Goal: Task Accomplishment & Management: Manage account settings

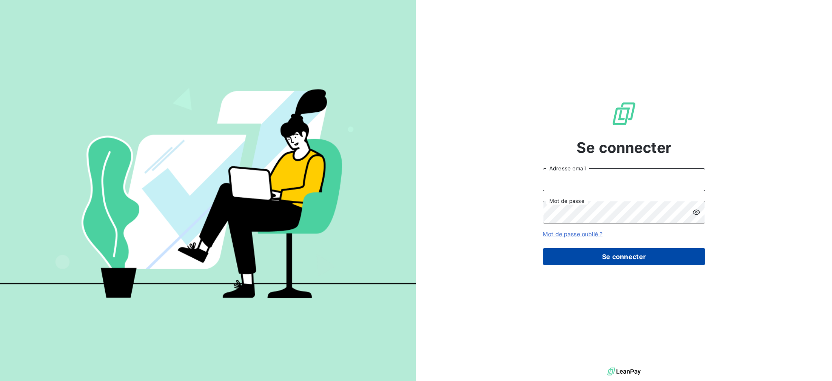
type input "[PERSON_NAME][EMAIL_ADDRESS][PERSON_NAME][DOMAIN_NAME]"
click at [627, 253] on button "Se connecter" at bounding box center [624, 256] width 162 height 17
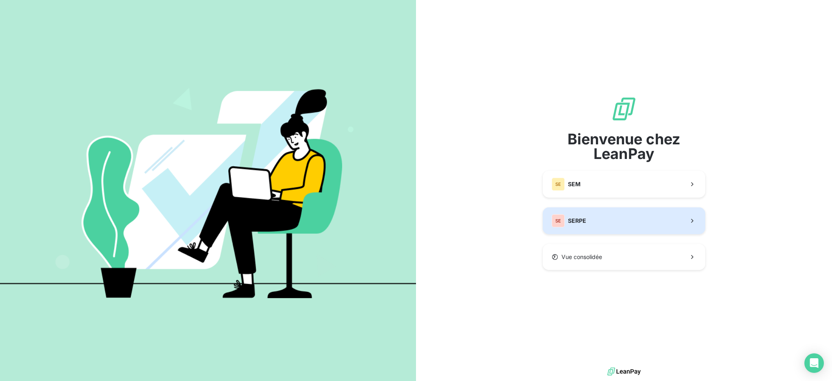
click at [616, 218] on button "SE SERPE" at bounding box center [624, 220] width 162 height 27
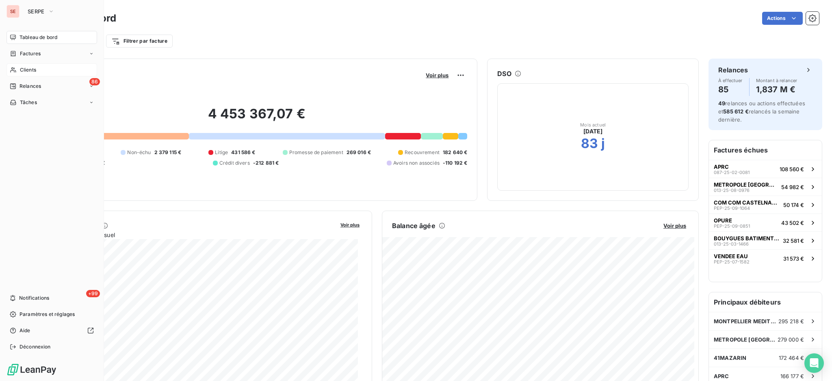
click at [31, 70] on span "Clients" at bounding box center [28, 69] width 16 height 7
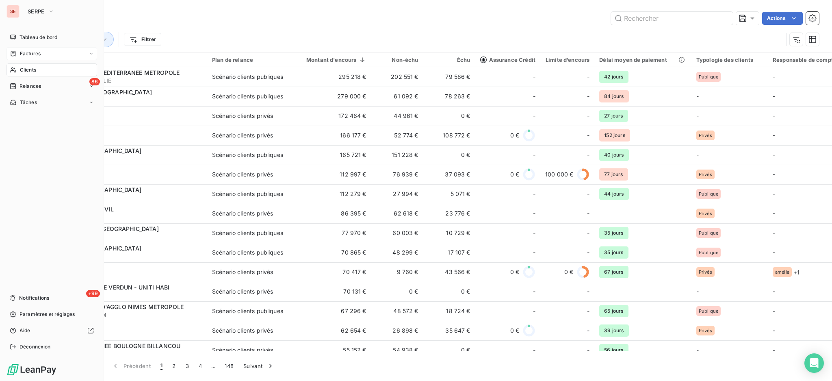
click at [23, 54] on span "Factures" at bounding box center [30, 53] width 21 height 7
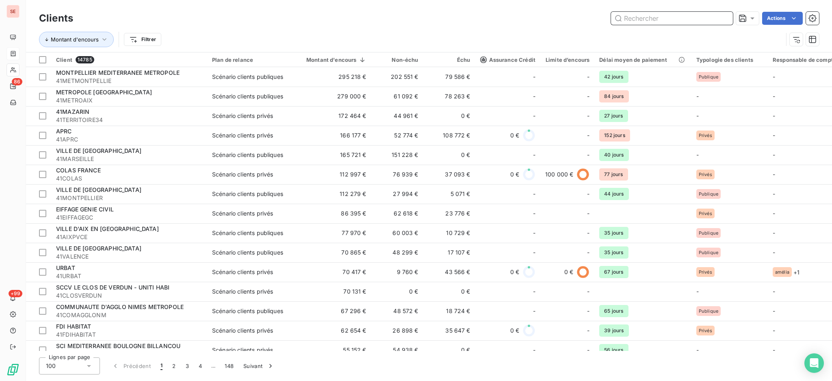
click at [644, 19] on input "text" at bounding box center [672, 18] width 122 height 13
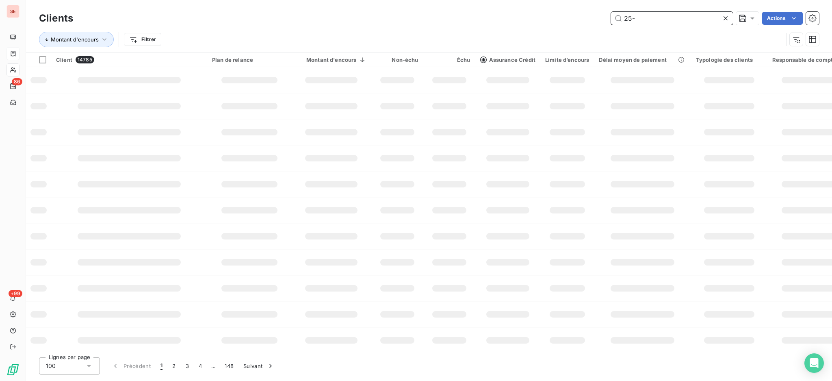
type input "25-0"
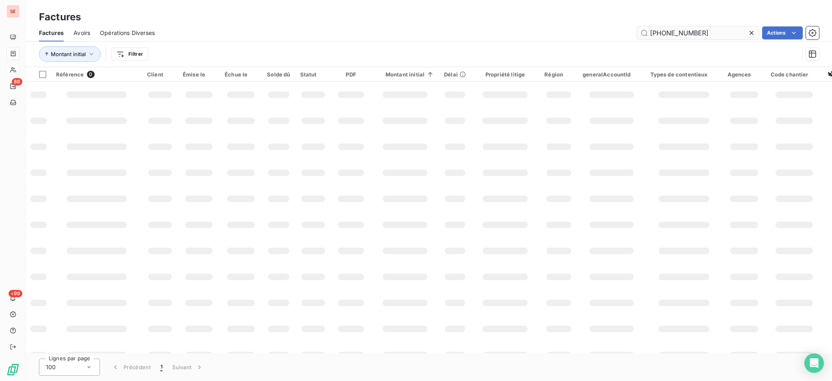
click at [675, 33] on input "[PHONE_NUMBER]" at bounding box center [698, 32] width 122 height 13
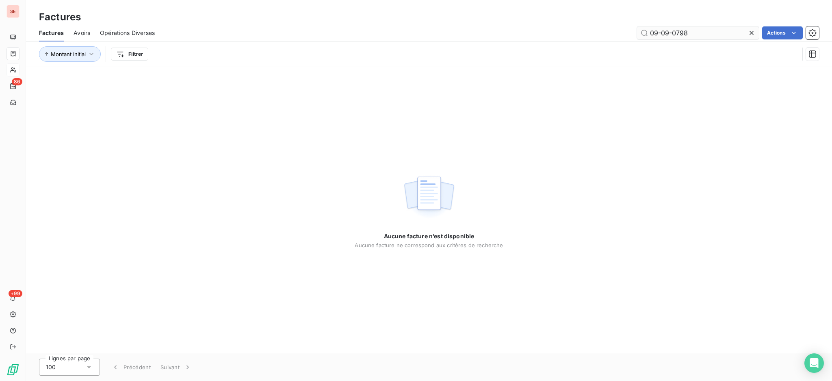
click at [709, 30] on input "09-09-0798" at bounding box center [698, 32] width 122 height 13
click at [253, 160] on div "Aucune facture n’est disponible Aucune facture ne correspond aux critères de re…" at bounding box center [429, 210] width 806 height 286
drag, startPoint x: 706, startPoint y: 34, endPoint x: 485, endPoint y: 3, distance: 223.1
click at [593, 12] on div "Factures Factures Avoirs Opérations Diverses 09-09-0798 Actions Montant initial…" at bounding box center [429, 33] width 806 height 67
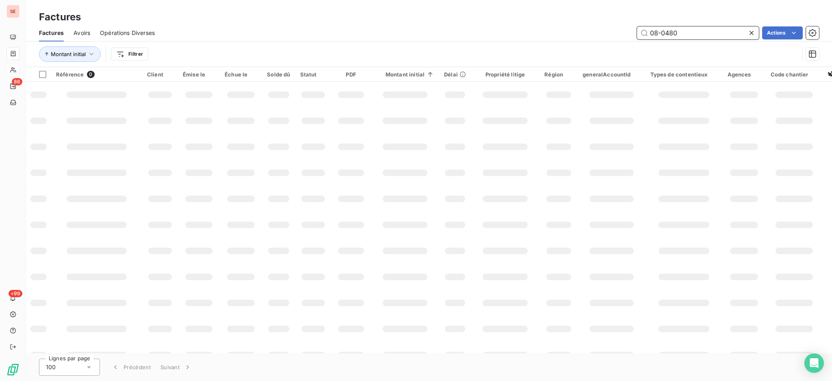
type input "08-0480"
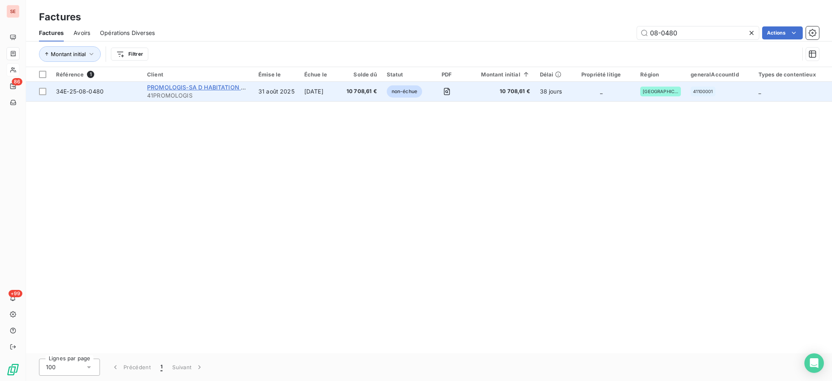
click at [212, 86] on span "PROMOLOGIS-SA D HABITATION LOYER" at bounding box center [203, 87] width 112 height 7
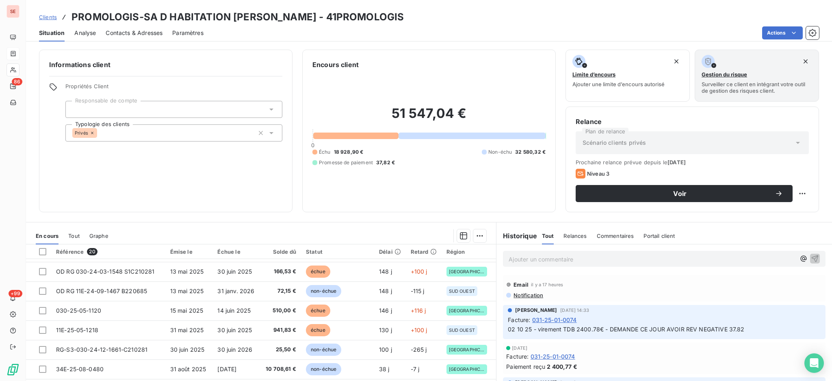
scroll to position [216, 0]
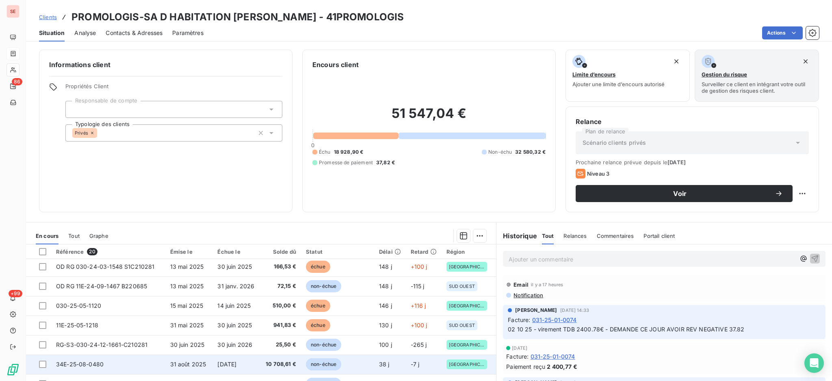
click at [236, 365] on span "[DATE]" at bounding box center [226, 363] width 19 height 7
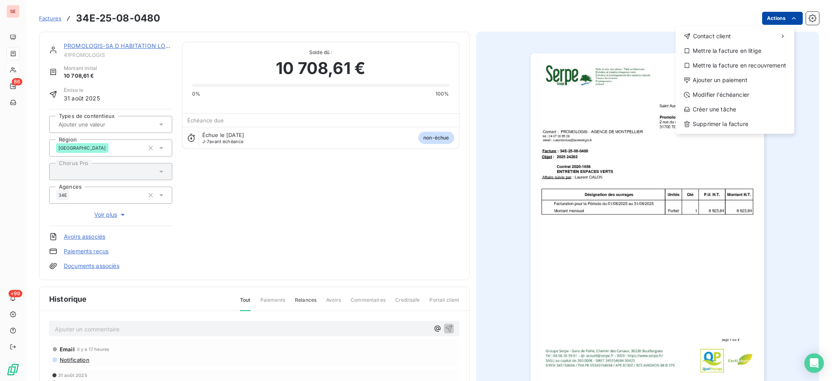
click at [775, 16] on html "SE 86 +99 Factures 34E-25-08-0480 Actions Contact client Mettre la facture en l…" at bounding box center [416, 190] width 832 height 381
click at [750, 84] on div "Ajouter un paiement" at bounding box center [735, 80] width 112 height 13
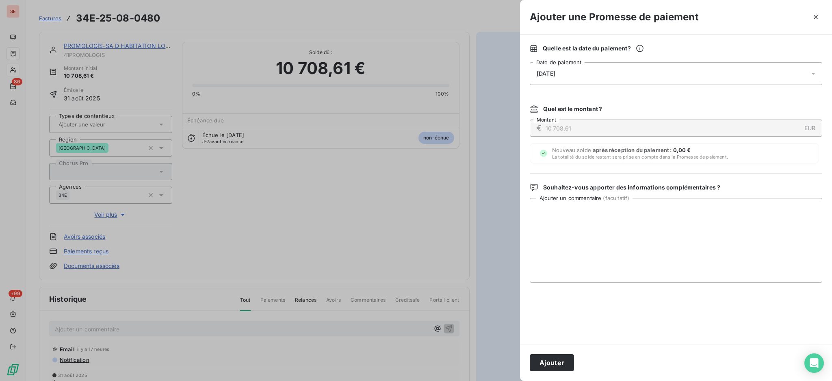
click at [811, 72] on icon at bounding box center [813, 73] width 8 height 8
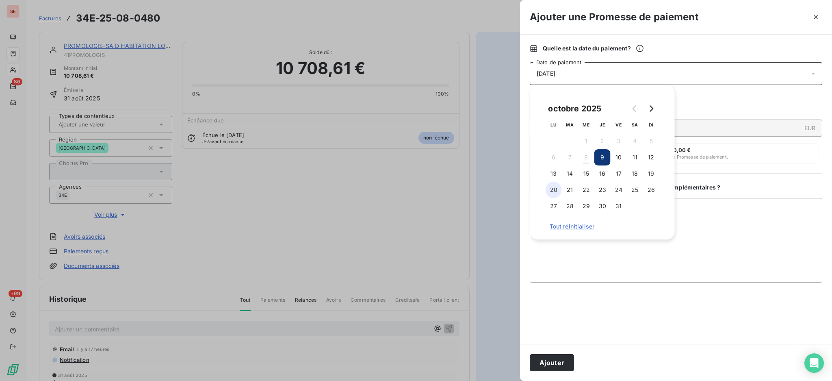
drag, startPoint x: 549, startPoint y: 190, endPoint x: 555, endPoint y: 192, distance: 5.5
click at [549, 189] on button "20" at bounding box center [553, 190] width 16 height 16
click at [723, 226] on textarea "Ajouter un commentaire ( facultatif )" at bounding box center [676, 240] width 292 height 84
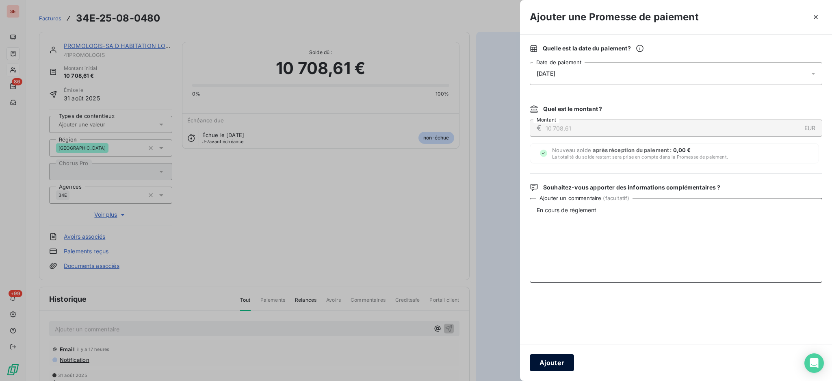
type textarea "En cours de règlement"
click at [557, 364] on button "Ajouter" at bounding box center [552, 362] width 44 height 17
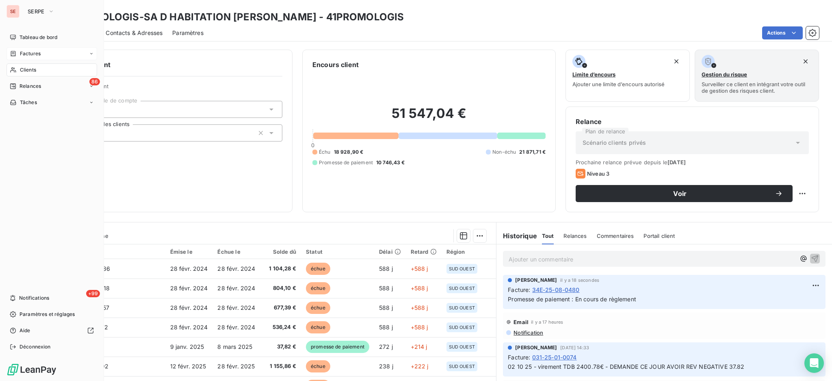
click at [30, 69] on span "Clients" at bounding box center [28, 69] width 16 height 7
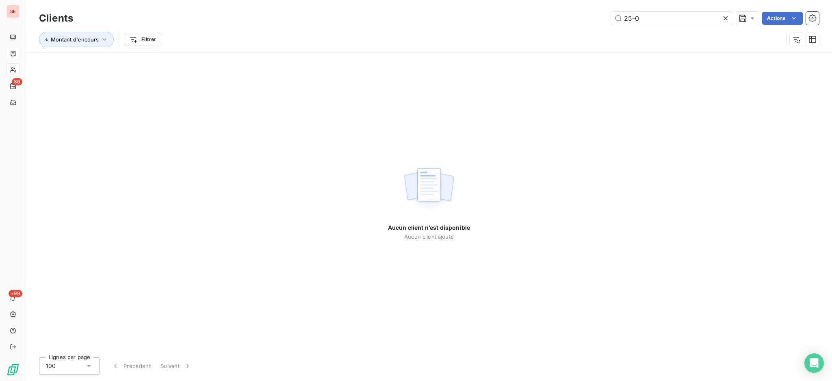
drag, startPoint x: 634, startPoint y: 18, endPoint x: 521, endPoint y: 3, distance: 113.5
click at [523, 3] on div "Clients 25-0 Actions Montant d'encours Filtrer" at bounding box center [429, 26] width 806 height 52
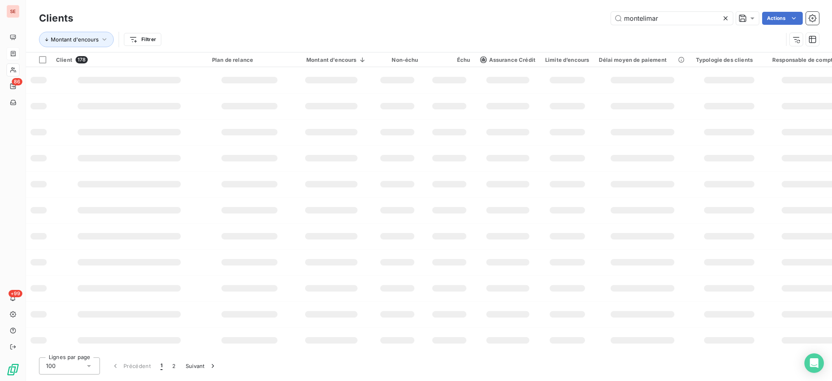
type input "montelimar"
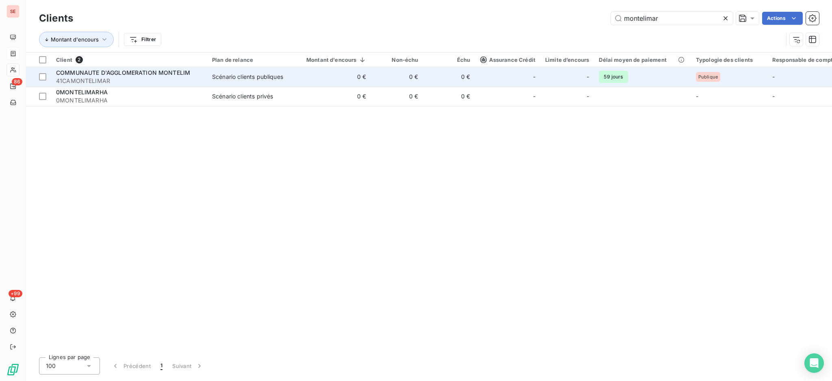
click at [189, 80] on span "41CAMONTELIMAR" at bounding box center [129, 81] width 146 height 8
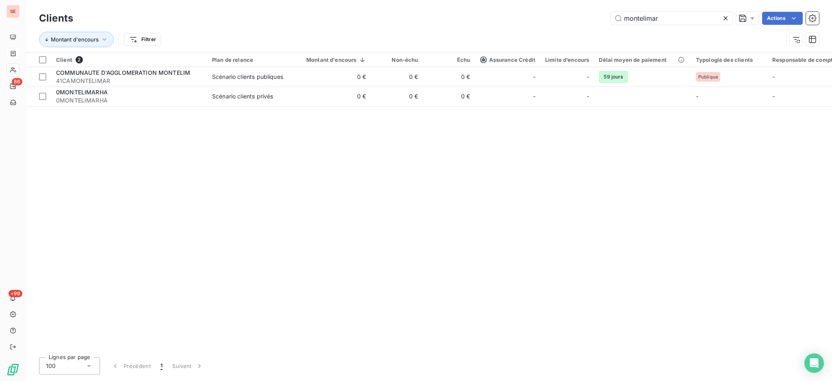
drag, startPoint x: 674, startPoint y: 20, endPoint x: 578, endPoint y: 15, distance: 95.6
click at [578, 15] on div "montelimar Actions" at bounding box center [451, 18] width 736 height 13
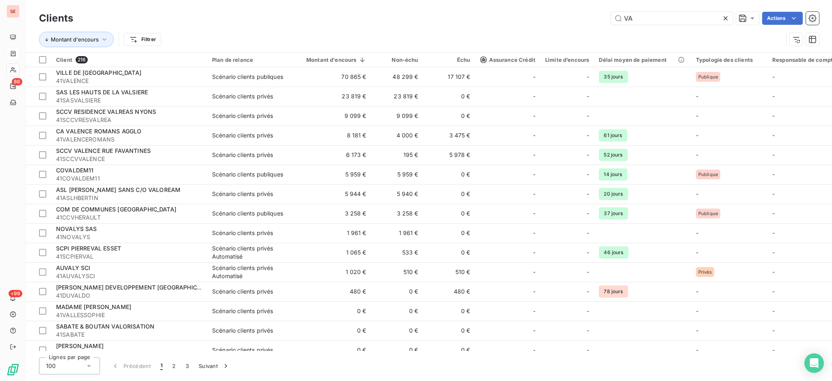
type input "V"
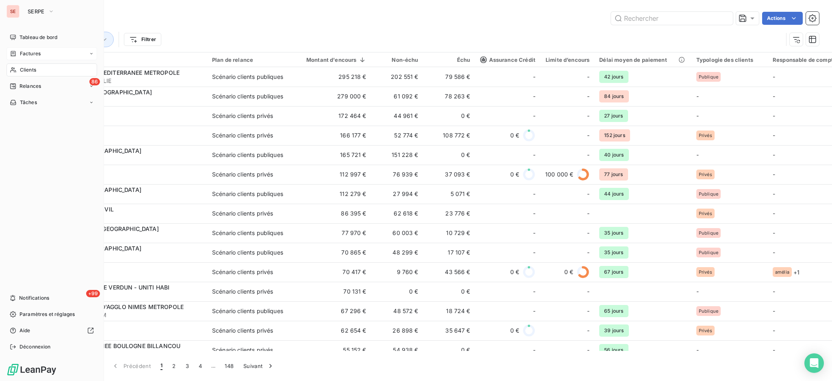
click at [29, 51] on span "Factures" at bounding box center [30, 53] width 21 height 7
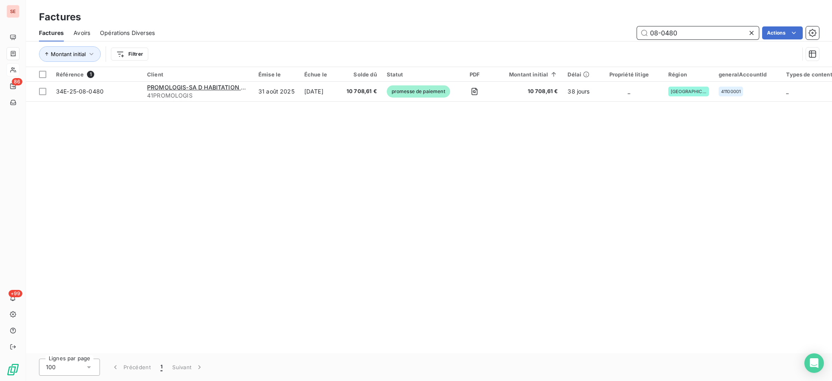
drag, startPoint x: 694, startPoint y: 29, endPoint x: 546, endPoint y: 30, distance: 147.4
click at [546, 30] on div "08-0480 Actions" at bounding box center [491, 32] width 654 height 13
type input "11621"
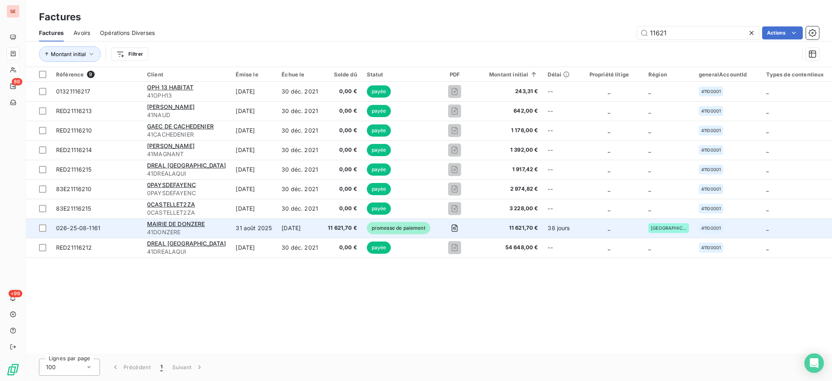
click at [238, 225] on td "31 août 2025" at bounding box center [254, 227] width 46 height 19
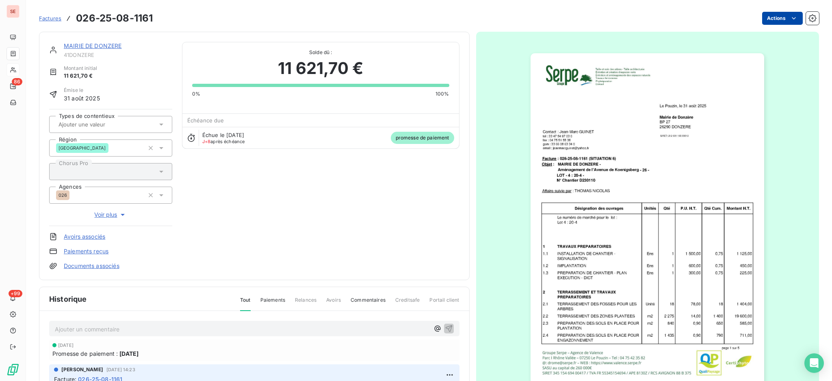
click at [774, 16] on html "SE 86 +99 Factures 026-25-08-1161 Actions MAIRIE DE DONZERE 41DONZERE Montant i…" at bounding box center [416, 190] width 832 height 381
click at [826, 372] on html "SE 86 +99 Factures 026-25-08-1161 Actions MAIRIE DE DONZERE 41DONZERE Montant i…" at bounding box center [416, 190] width 832 height 381
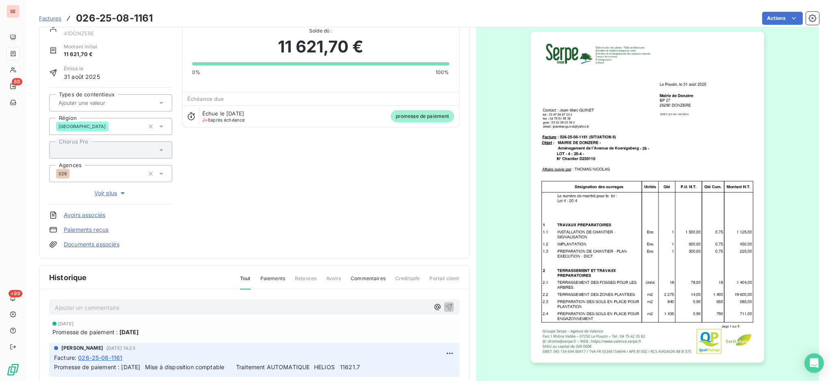
scroll to position [43, 0]
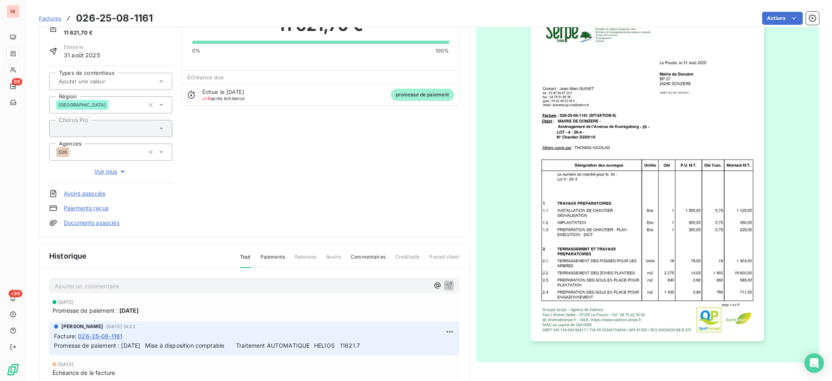
click at [144, 285] on p "Ajouter un commentaire ﻿" at bounding box center [242, 286] width 374 height 10
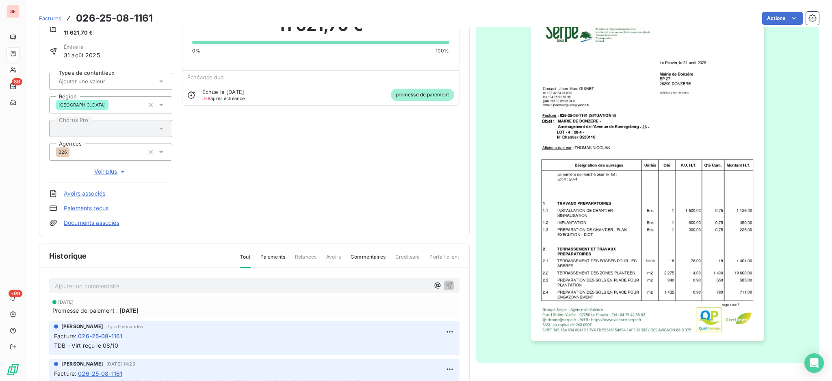
scroll to position [0, 0]
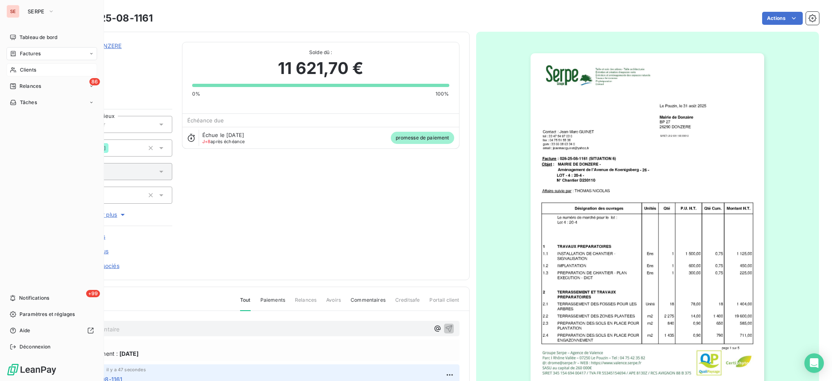
click at [28, 49] on div "Factures" at bounding box center [51, 53] width 91 height 13
click at [30, 55] on span "Factures" at bounding box center [30, 53] width 21 height 7
click at [28, 71] on span "Factures" at bounding box center [29, 69] width 21 height 7
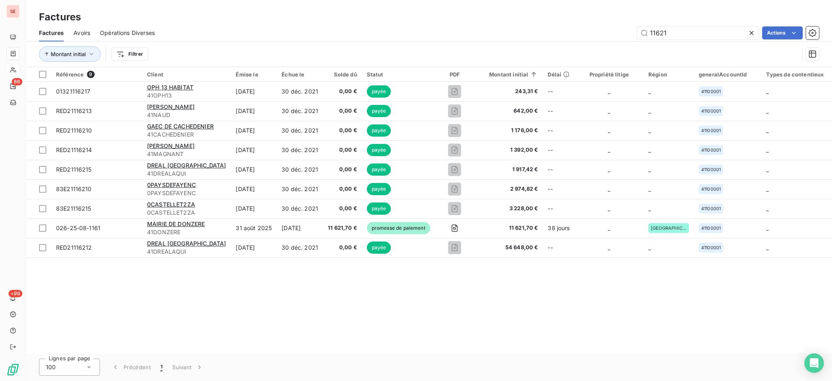
drag, startPoint x: 677, startPoint y: 30, endPoint x: 439, endPoint y: 43, distance: 237.9
click at [510, 21] on div "Factures Factures Avoirs Opérations Diverses 11621 Actions Montant initial Filt…" at bounding box center [429, 33] width 806 height 67
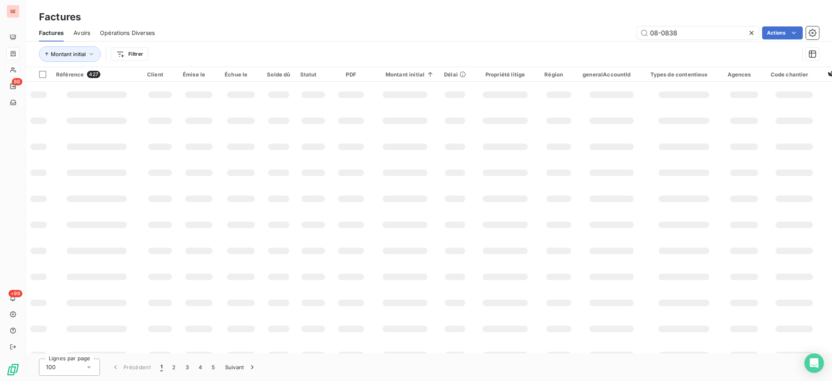
type input "08-0838"
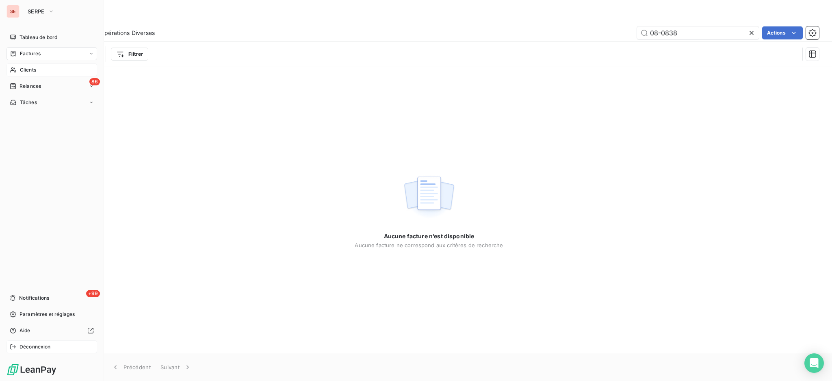
click at [27, 347] on span "Déconnexion" at bounding box center [34, 346] width 31 height 7
